Goal: Answer question/provide support

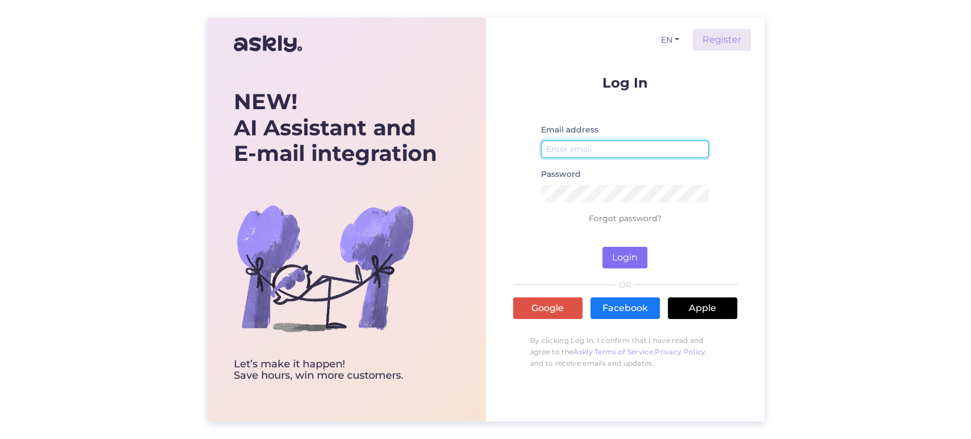
type input "[EMAIL_ADDRESS][DOMAIN_NAME]"
click at [620, 262] on button "Login" at bounding box center [624, 258] width 45 height 22
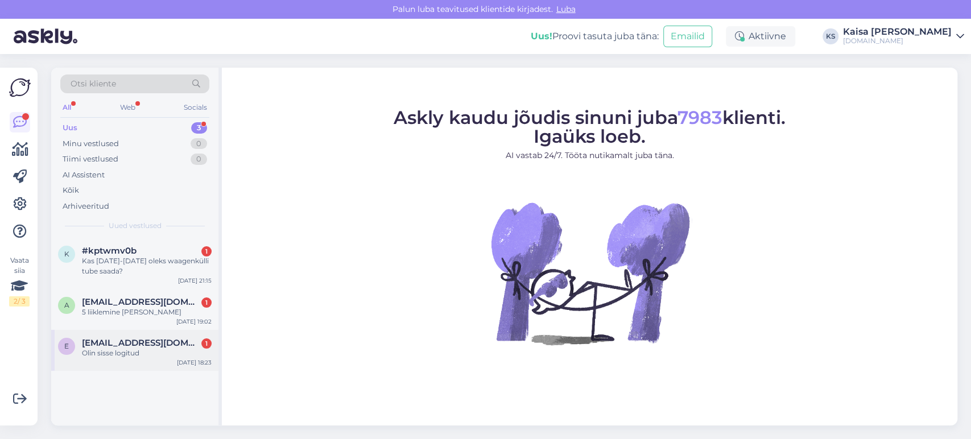
click at [135, 340] on span "[EMAIL_ADDRESS][DOMAIN_NAME]" at bounding box center [141, 343] width 118 height 10
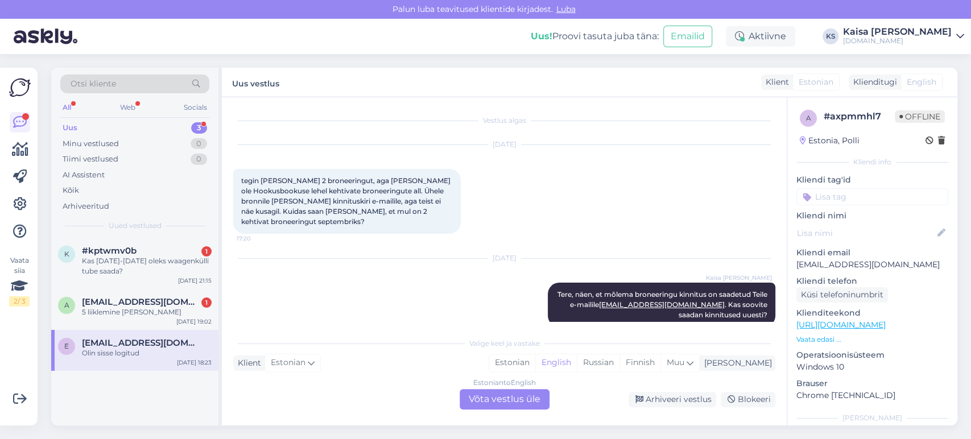
scroll to position [196, 0]
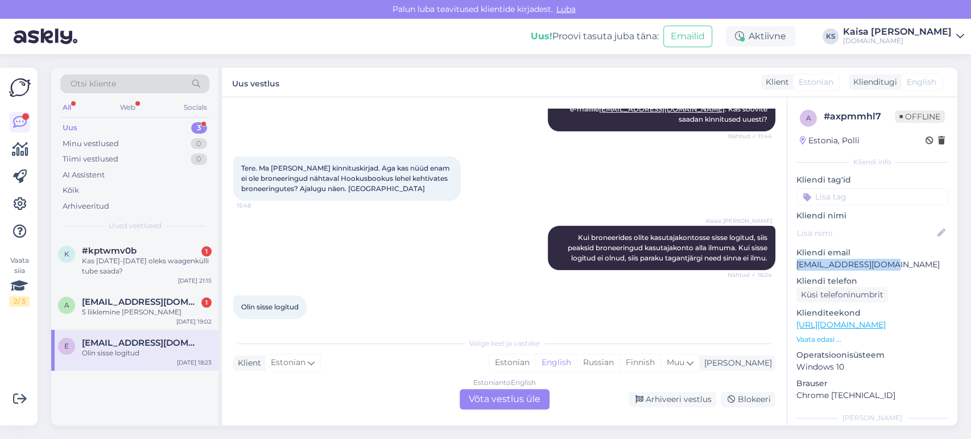
drag, startPoint x: 892, startPoint y: 263, endPoint x: 798, endPoint y: 268, distance: 94.5
click at [798, 268] on p "[EMAIL_ADDRESS][DOMAIN_NAME]" at bounding box center [872, 265] width 152 height 12
copy p "[EMAIL_ADDRESS][DOMAIN_NAME]"
click at [535, 363] on div "Estonian" at bounding box center [512, 362] width 46 height 17
click at [522, 391] on div "Estonian to Estonian Võta vestlus üle" at bounding box center [504, 399] width 90 height 20
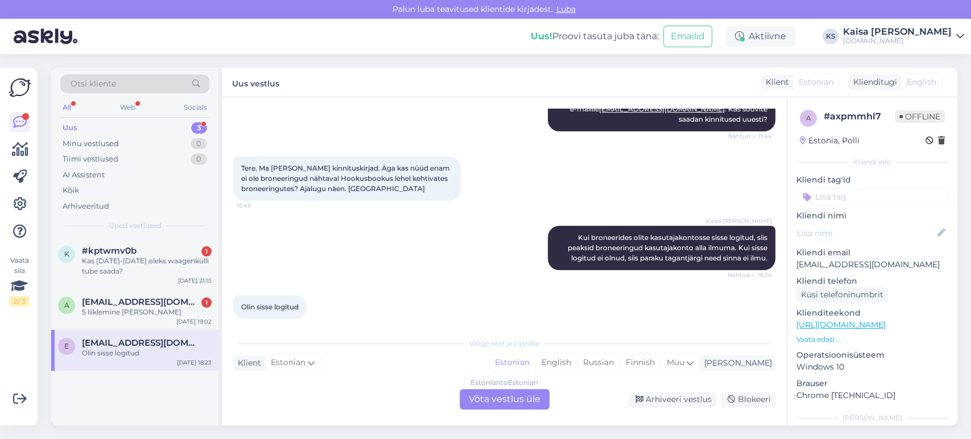
scroll to position [152, 0]
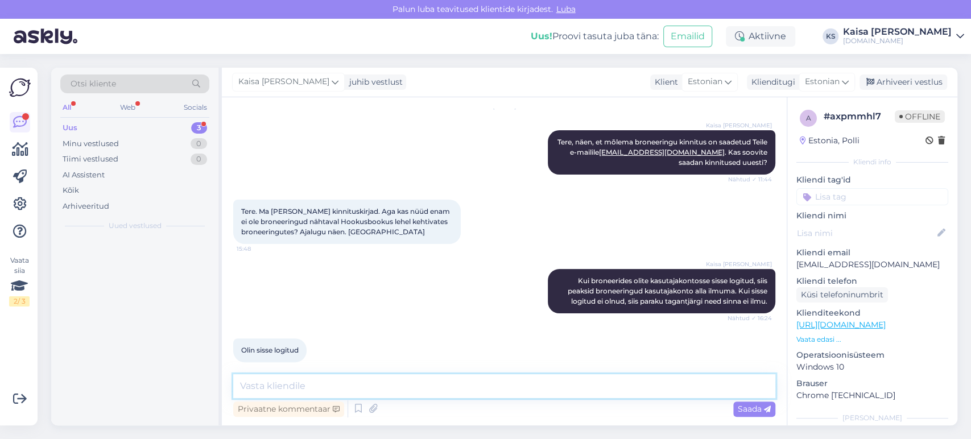
click at [522, 391] on textarea at bounding box center [504, 386] width 542 height 24
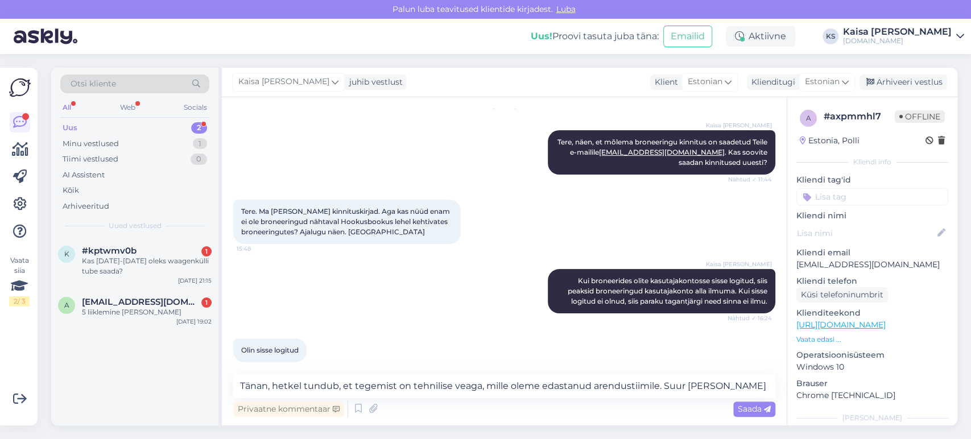
click at [45, 63] on div "Otsi kliente All Web Socials Uus 2 Minu vestlused 1 Tiimi vestlused 0 AI Assist…" at bounding box center [507, 246] width 926 height 385
click at [746, 389] on textarea "Tänan, hetkel tundub, et tegemist on tehnilise veaga, mille oleme edastanud are…" at bounding box center [504, 386] width 542 height 24
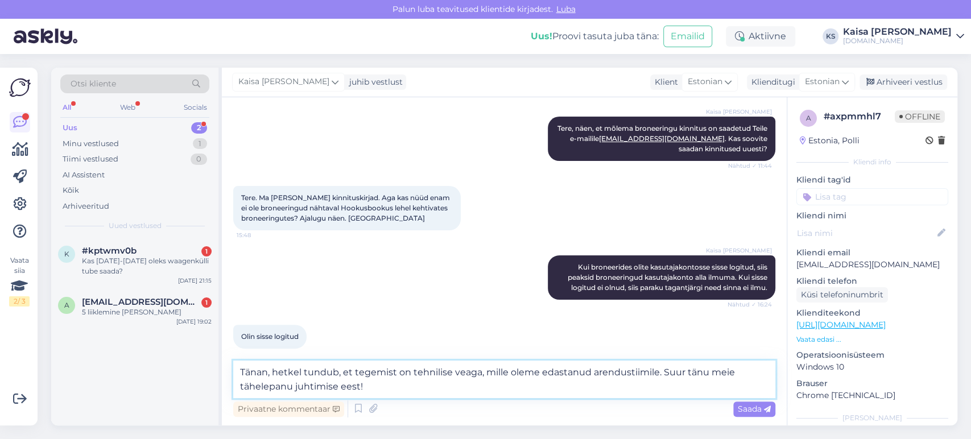
type textarea "Tänan, hetkel tundub, et tegemist on tehnilise veaga, mille oleme edastanud are…"
click at [847, 323] on link "[URL][DOMAIN_NAME]" at bounding box center [840, 325] width 89 height 10
click at [751, 408] on span "Saada" at bounding box center [754, 409] width 33 height 10
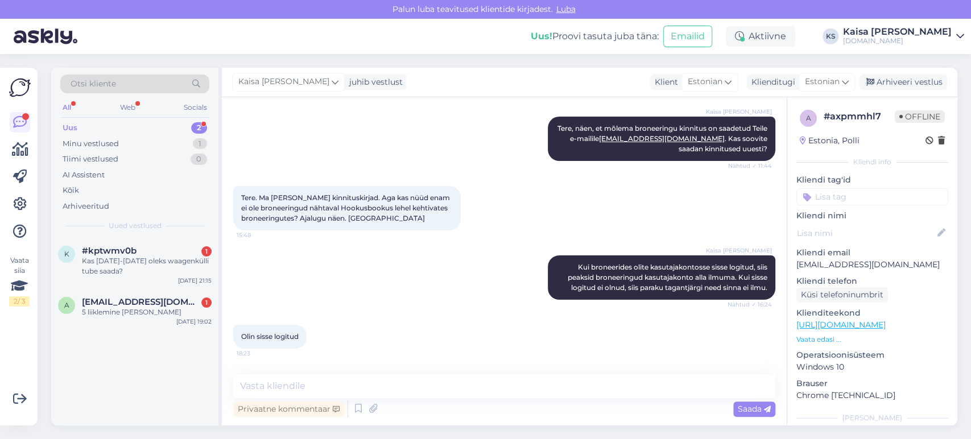
scroll to position [246, 0]
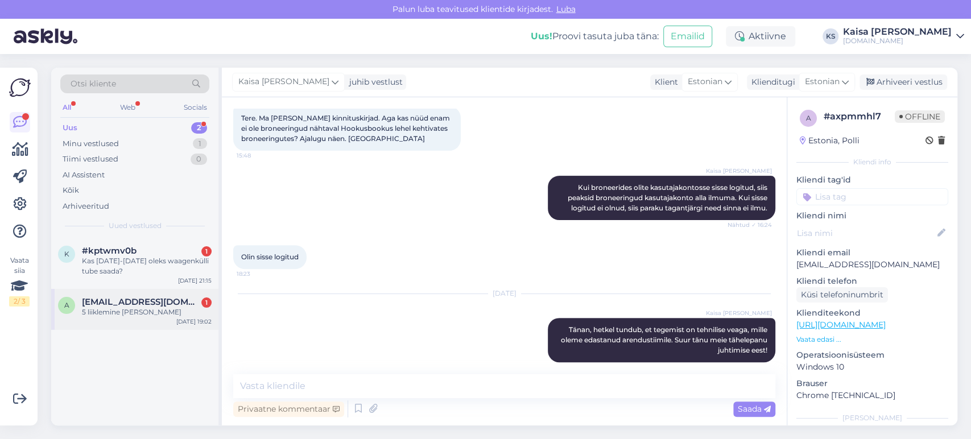
click at [130, 314] on div "5 liiklemine [PERSON_NAME]" at bounding box center [147, 312] width 130 height 10
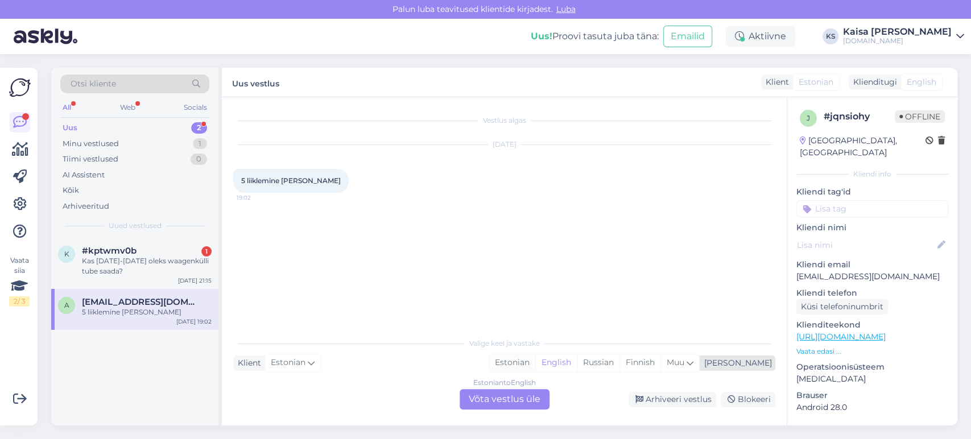
click at [535, 364] on div "Estonian" at bounding box center [512, 362] width 46 height 17
click at [522, 404] on div "Estonian to Estonian Võta vestlus üle" at bounding box center [504, 399] width 90 height 20
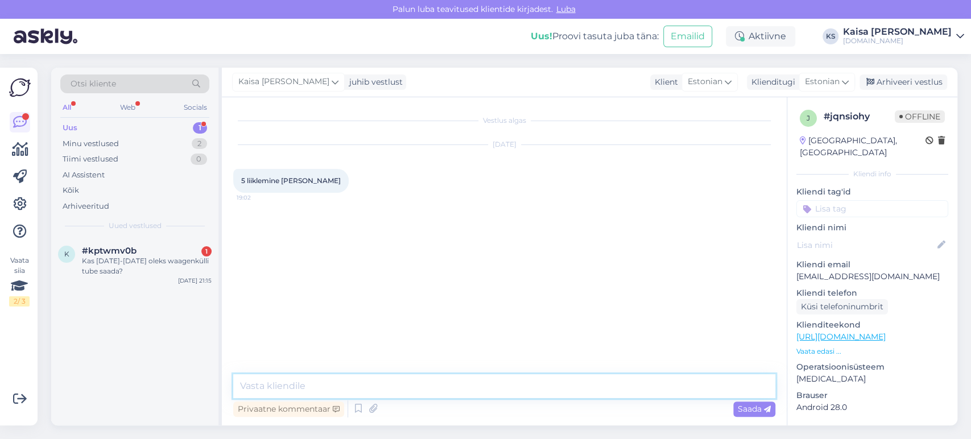
click at [512, 386] on textarea at bounding box center [504, 386] width 542 height 24
click at [824, 346] on p "Vaata edasi ..." at bounding box center [872, 351] width 152 height 10
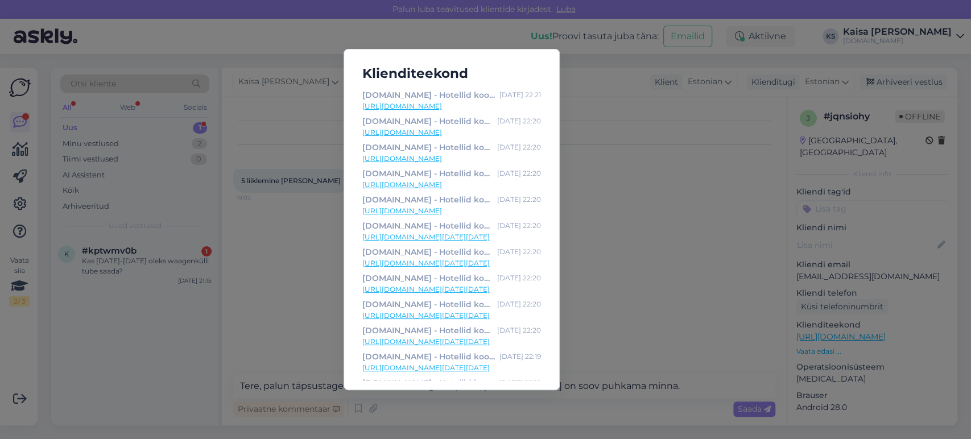
click at [601, 263] on div "Klienditeekond [DOMAIN_NAME] - Hotellid koos võluvate lisavõimalustega [DATE] 2…" at bounding box center [485, 219] width 971 height 439
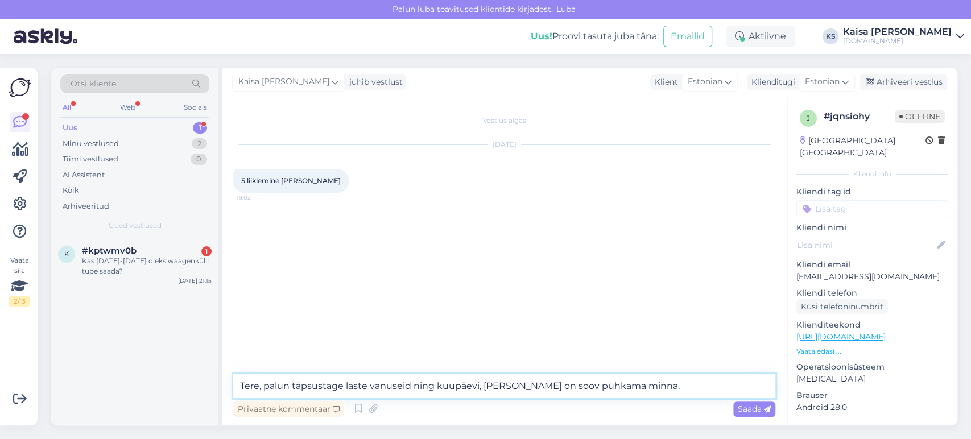
click at [640, 385] on textarea "Tere, palun täpsustage laste vanuseid ning kuupäevi, [PERSON_NAME] on soov puhk…" at bounding box center [504, 386] width 542 height 24
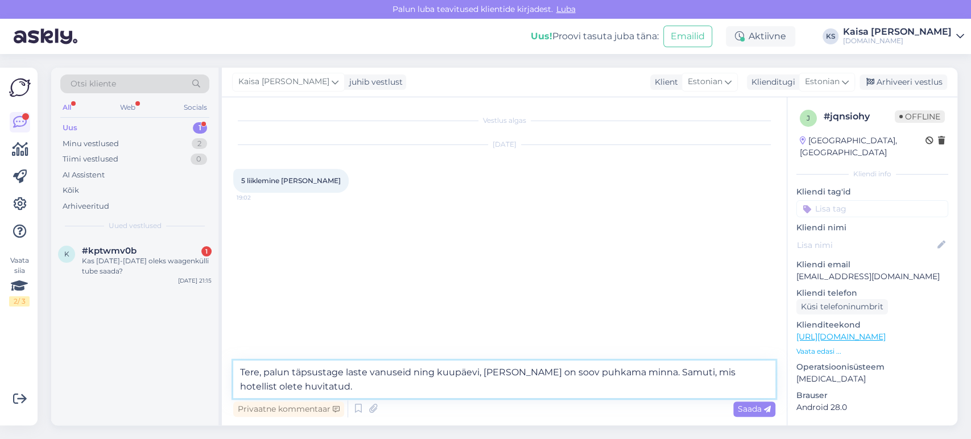
type textarea "Tere, palun täpsustage laste vanuseid ning kuupäevi, [PERSON_NAME] on soov puhk…"
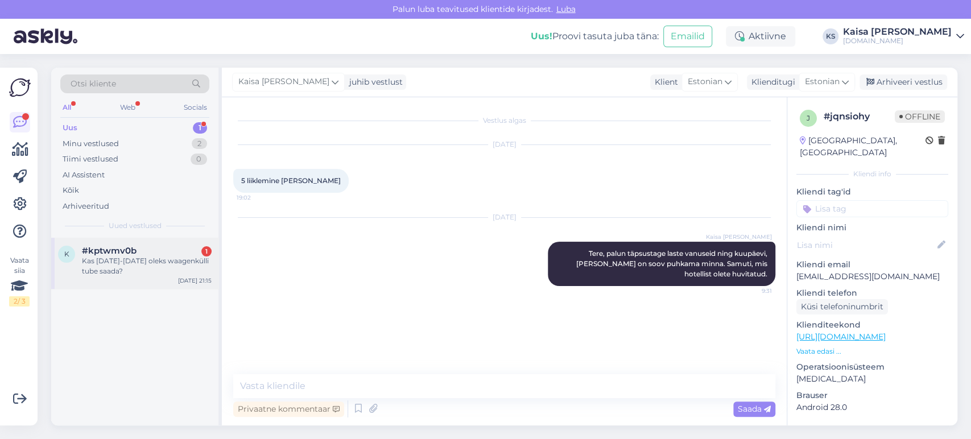
click at [127, 260] on div "Kas [DATE]-[DATE] oleks waagenkülli tube saada?" at bounding box center [147, 266] width 130 height 20
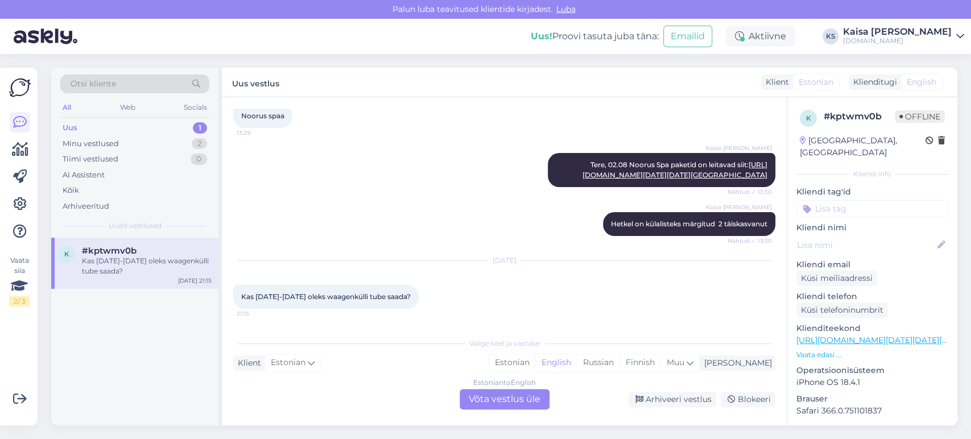
scroll to position [256, 0]
click at [823, 350] on p "Vaata edasi ..." at bounding box center [872, 355] width 152 height 10
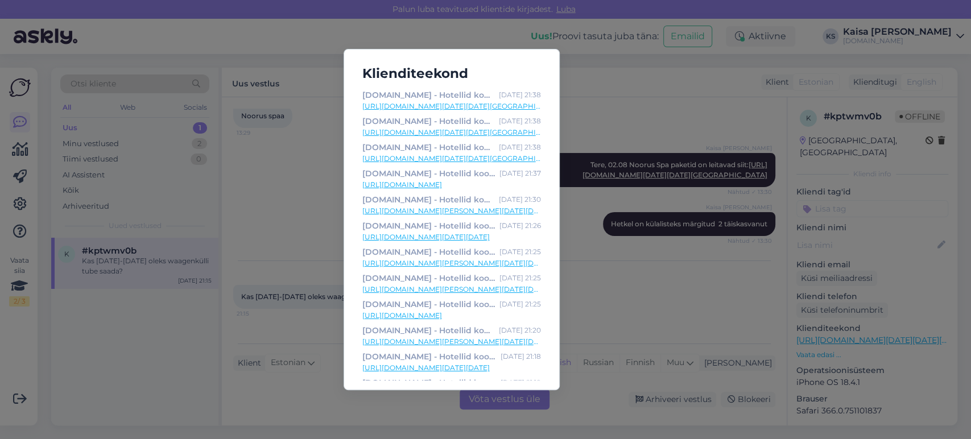
click at [614, 267] on div "Klienditeekond [DOMAIN_NAME] - Hotellid koos võluvate lisavõimalustega [DATE] 2…" at bounding box center [485, 219] width 971 height 439
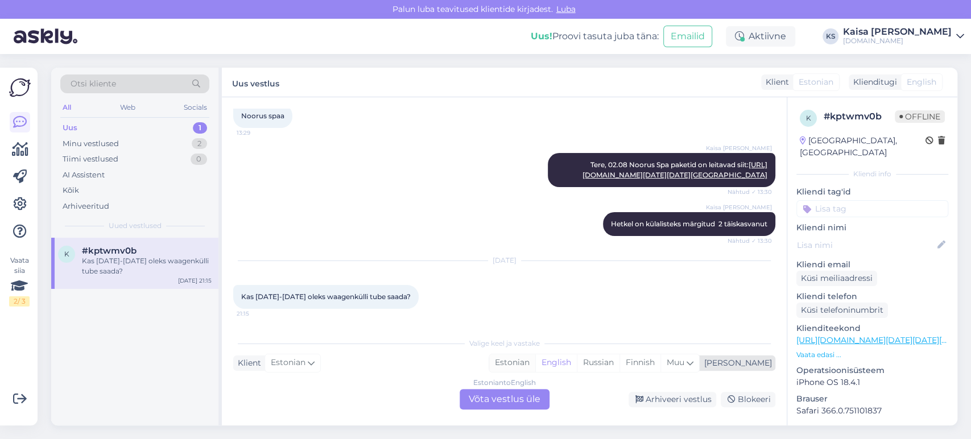
click at [535, 362] on div "Estonian" at bounding box center [512, 362] width 46 height 17
click at [520, 400] on div "Estonian to Estonian Võta vestlus üle" at bounding box center [504, 399] width 90 height 20
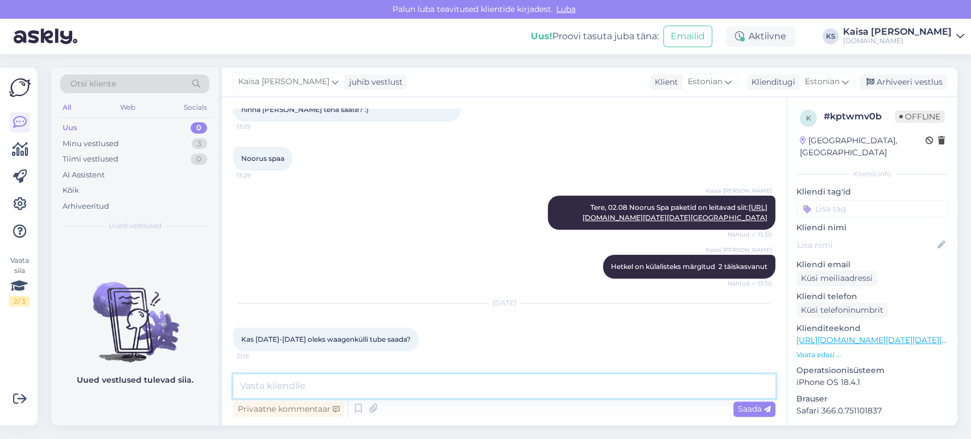
click at [454, 395] on textarea at bounding box center [504, 386] width 542 height 24
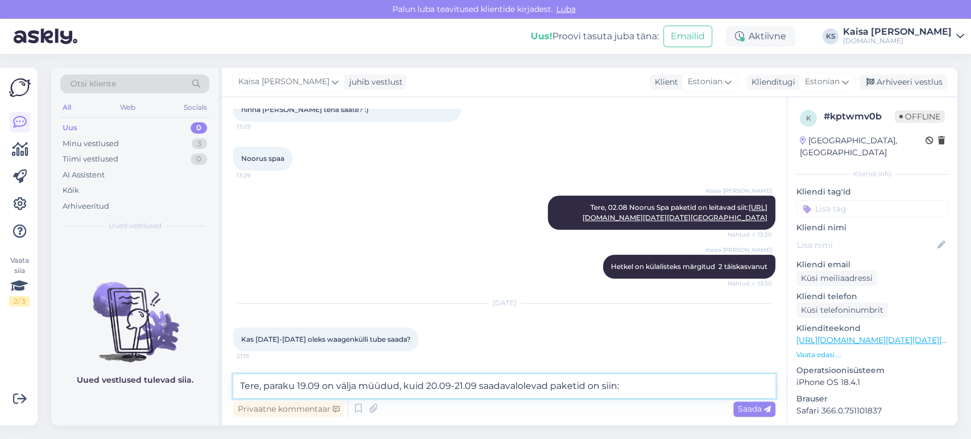
paste textarea "[URL][DOMAIN_NAME][DATE][DATE][GEOGRAPHIC_DATA]"
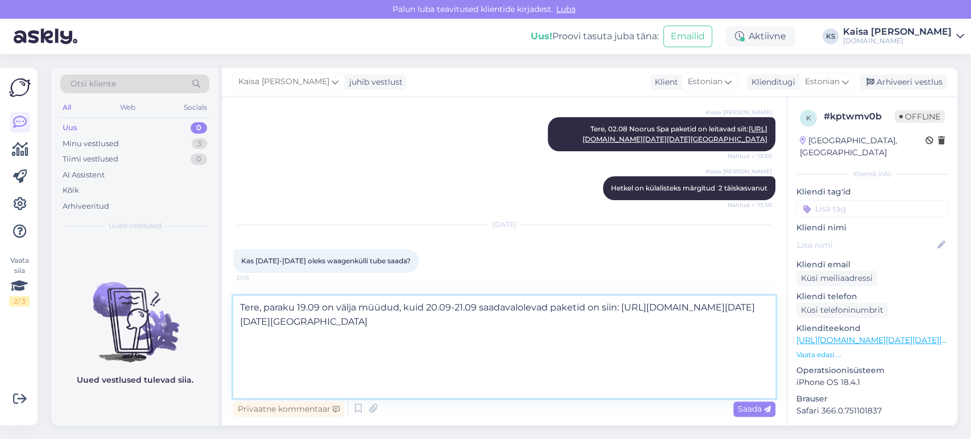
scroll to position [256, 0]
type textarea "Tere, paraku 19.09 on välja müüdud, kuid 20.09-21.09 saadavalolevad paketid on …"
click at [754, 409] on span "Saada" at bounding box center [754, 409] width 33 height 10
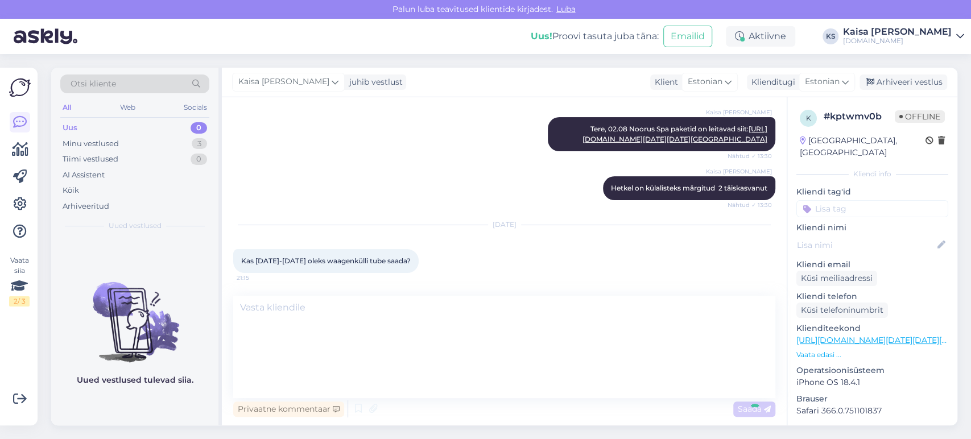
scroll to position [0, 0]
